Goal: Book appointment/travel/reservation

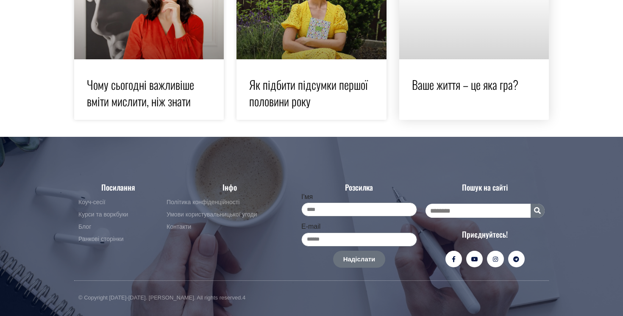
scroll to position [1834, 0]
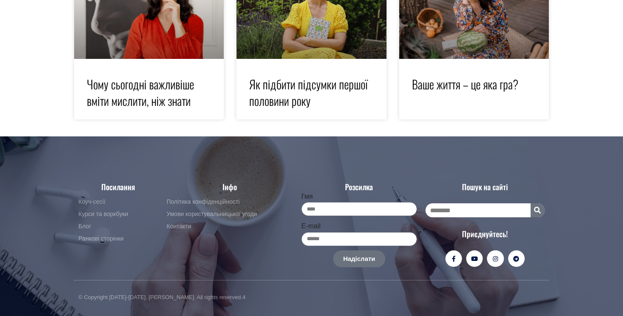
click at [92, 202] on span "Коуч-сесії" at bounding box center [91, 202] width 27 height 10
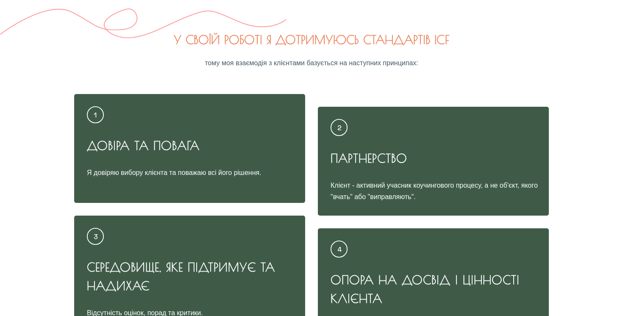
scroll to position [4806, 0]
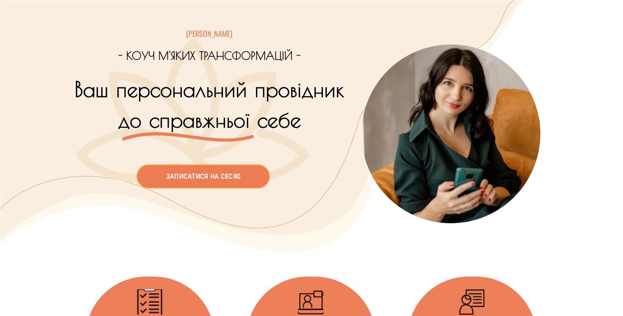
click at [544, 32] on div at bounding box center [450, 134] width 203 height 268
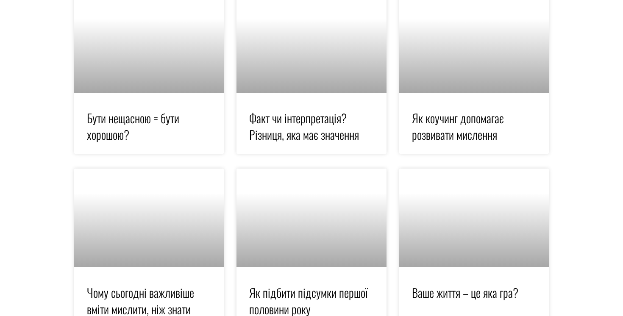
scroll to position [1834, 0]
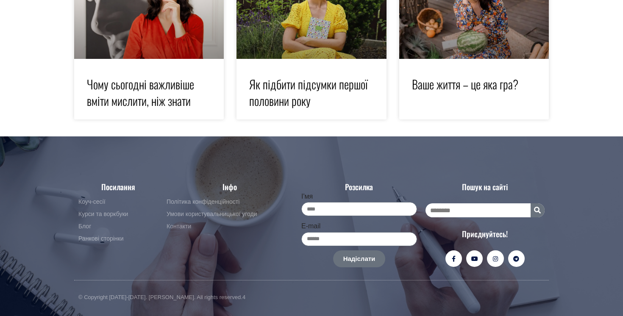
click at [184, 228] on span "Контакти" at bounding box center [179, 227] width 25 height 10
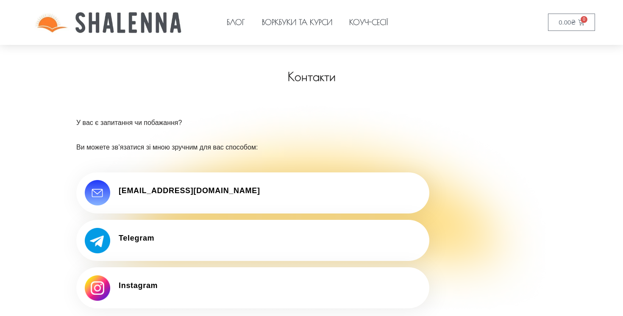
click at [106, 26] on img at bounding box center [109, 22] width 218 height 45
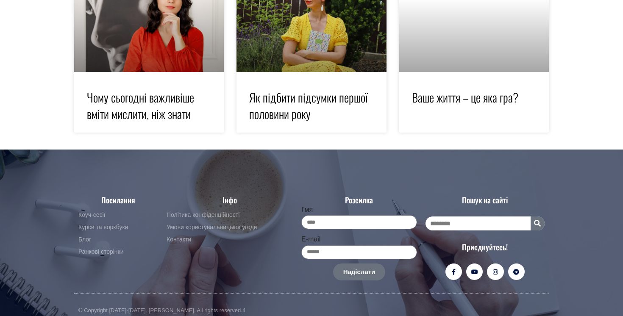
scroll to position [1834, 0]
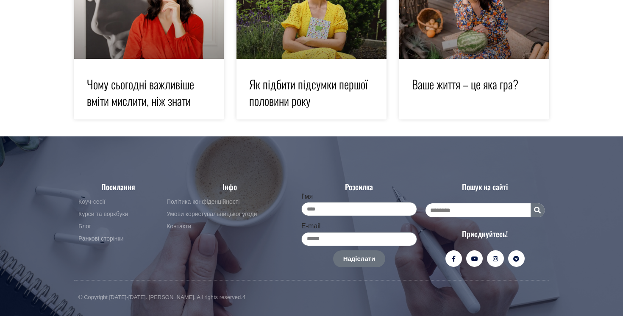
click at [88, 201] on span "Коуч-сесії" at bounding box center [91, 202] width 27 height 10
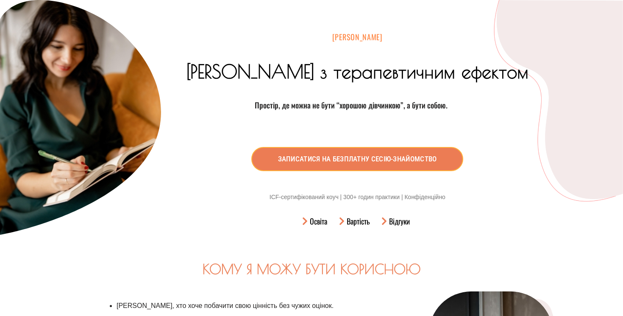
click at [163, 39] on div "[PERSON_NAME]" at bounding box center [357, 44] width 392 height 24
click at [75, 59] on img at bounding box center [80, 120] width 161 height 241
click at [343, 34] on span "[PERSON_NAME]" at bounding box center [357, 36] width 50 height 11
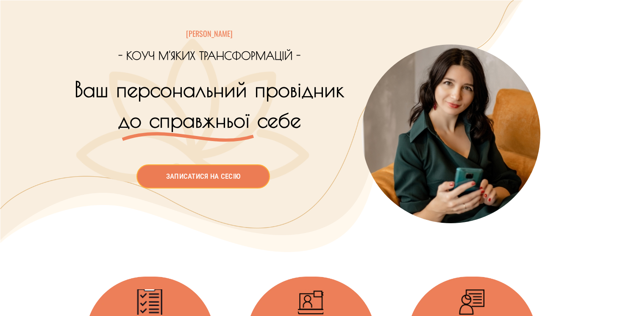
click at [320, 188] on div "записатися на сесію" at bounding box center [203, 176] width 267 height 24
drag, startPoint x: 246, startPoint y: 89, endPoint x: 299, endPoint y: 123, distance: 63.3
click at [297, 119] on h1 "Ваш персональний провідник до справжньої себе" at bounding box center [209, 104] width 279 height 61
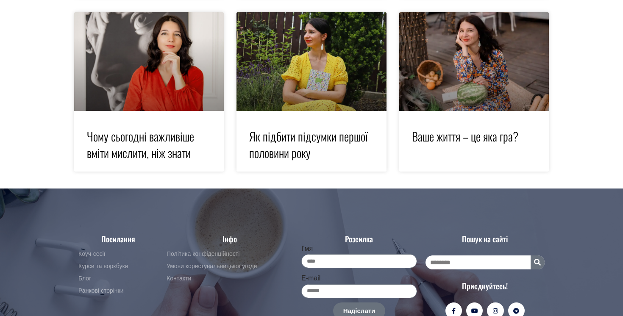
scroll to position [1834, 0]
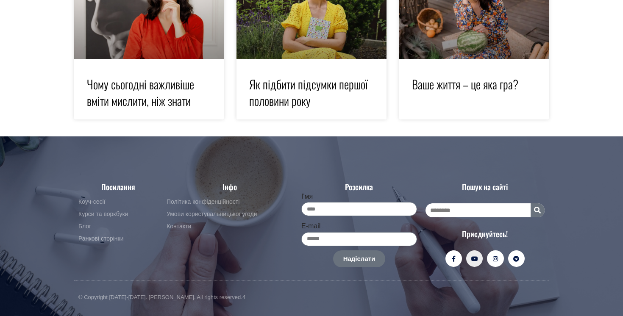
click at [476, 260] on icon at bounding box center [475, 259] width 6 height 6
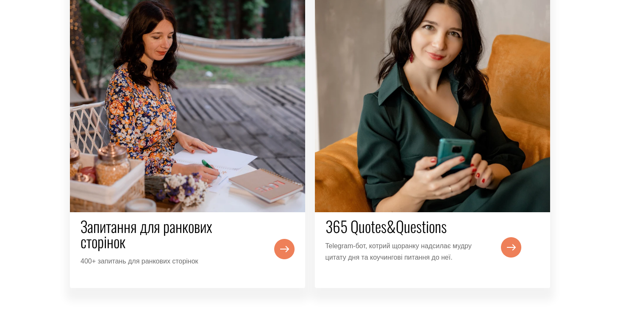
scroll to position [1278, 0]
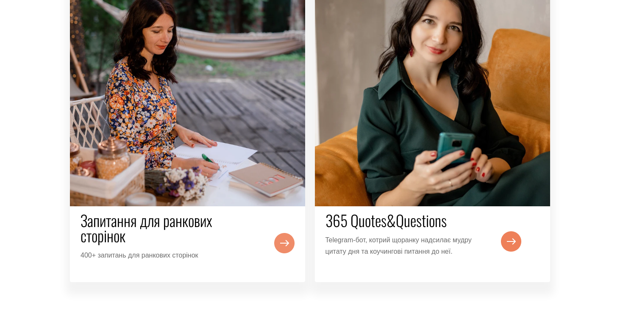
click at [282, 245] on img at bounding box center [284, 243] width 20 height 20
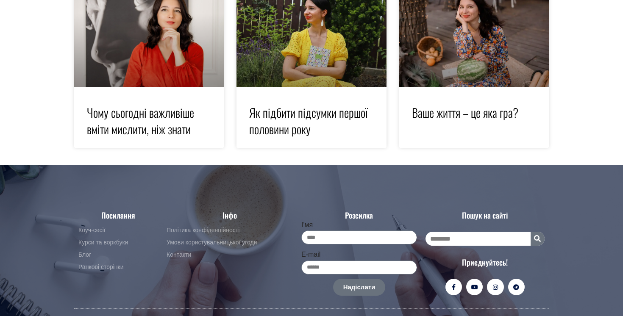
scroll to position [1834, 0]
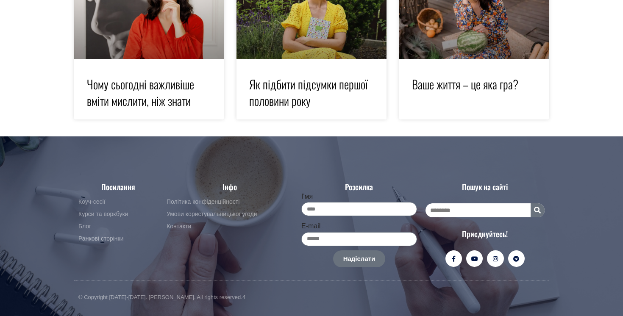
click at [90, 202] on span "Коуч-сесії" at bounding box center [91, 202] width 27 height 10
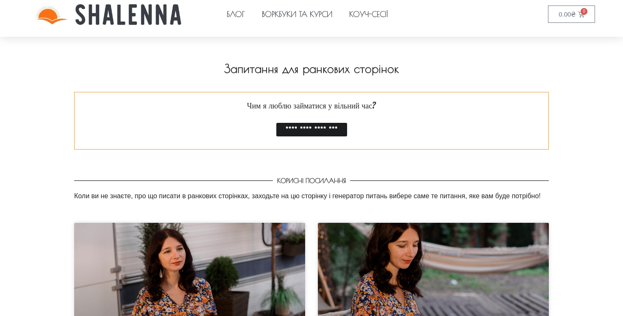
scroll to position [7, 0]
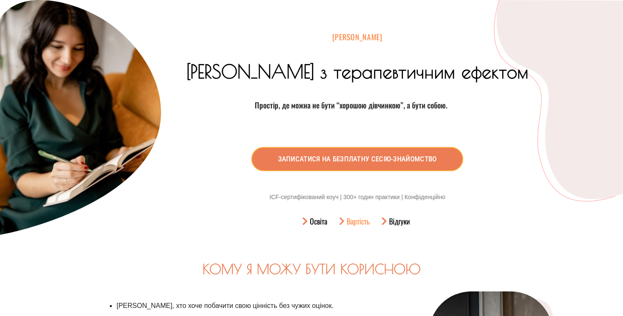
click at [354, 220] on span "Вартість" at bounding box center [357, 221] width 25 height 13
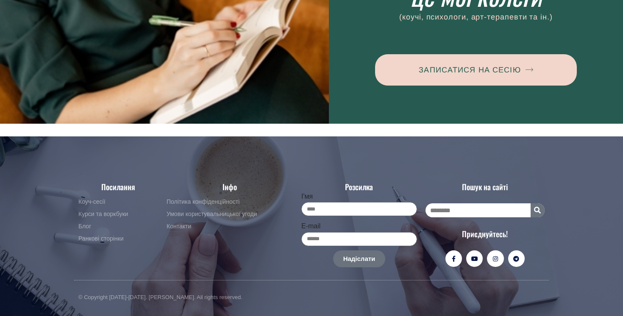
scroll to position [6282, 0]
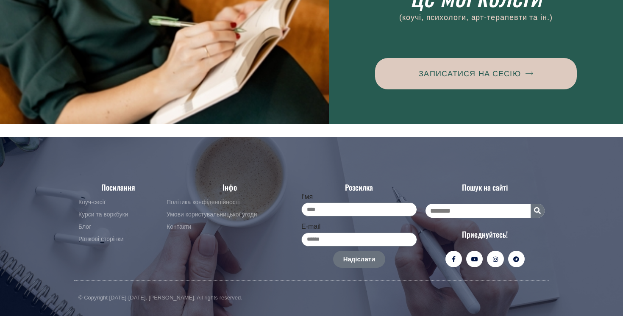
click at [454, 75] on span "Записатися на сесію" at bounding box center [470, 74] width 102 height 8
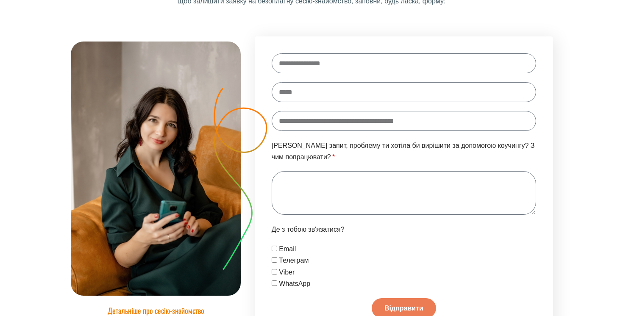
scroll to position [1363, 0]
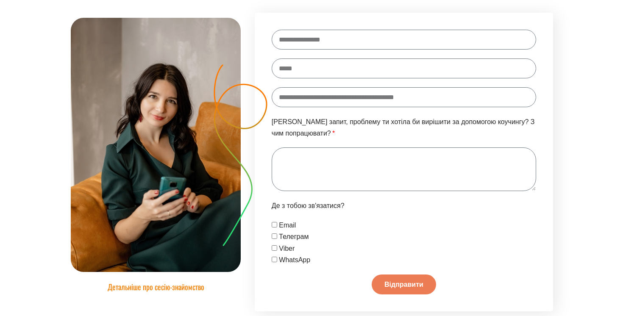
click at [350, 214] on div "Де з тобою зв'язатися? Email Телеграм Viber WhatsApp" at bounding box center [403, 233] width 269 height 66
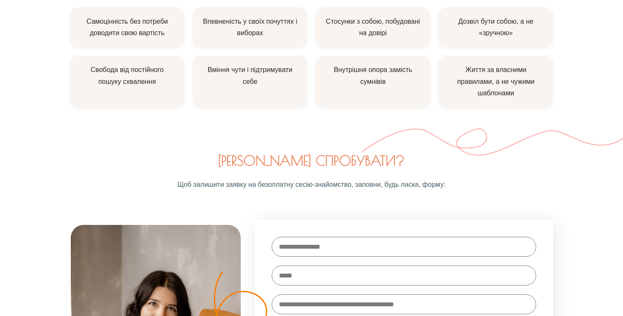
scroll to position [1264, 0]
